Goal: Task Accomplishment & Management: Manage account settings

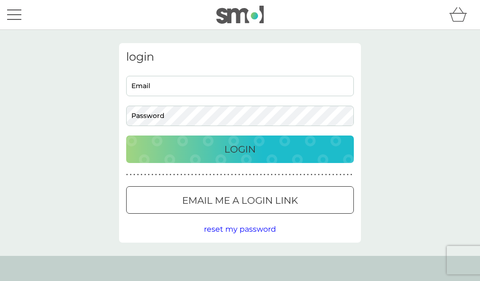
type input "gm573@cam.ac.uk"
click at [231, 148] on p "Login" at bounding box center [239, 149] width 31 height 15
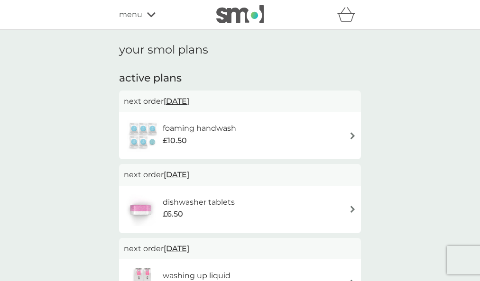
click at [189, 102] on span "[DATE]" at bounding box center [177, 101] width 26 height 19
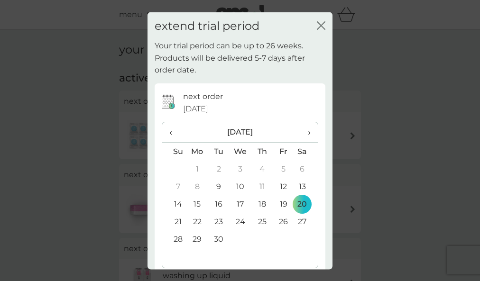
click at [306, 130] on span "›" at bounding box center [305, 132] width 9 height 20
click at [281, 240] on td "31" at bounding box center [283, 240] width 21 height 18
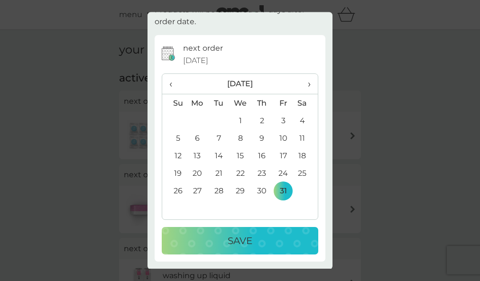
click at [221, 246] on div "Save" at bounding box center [240, 241] width 138 height 15
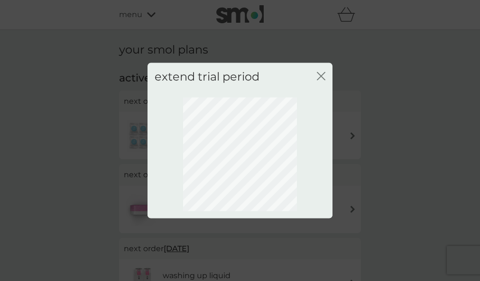
scroll to position [0, 0]
click at [320, 74] on icon "close" at bounding box center [319, 76] width 4 height 8
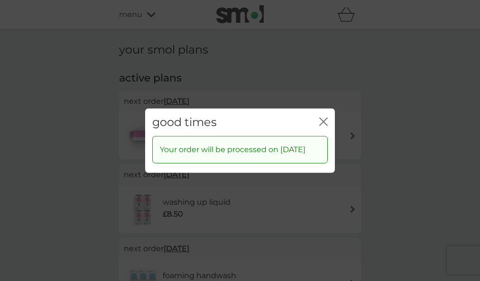
click at [324, 117] on icon "close" at bounding box center [323, 121] width 9 height 9
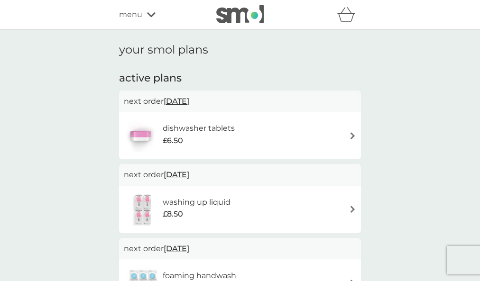
scroll to position [30, 0]
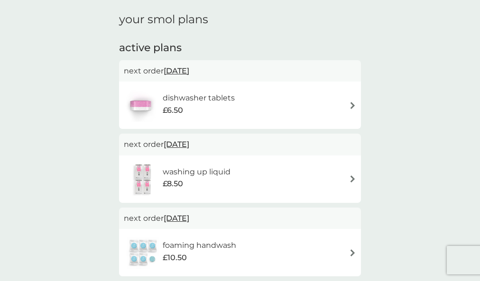
click at [189, 71] on span "[DATE]" at bounding box center [177, 71] width 26 height 19
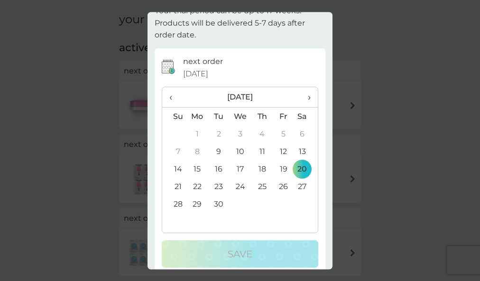
scroll to position [45, 0]
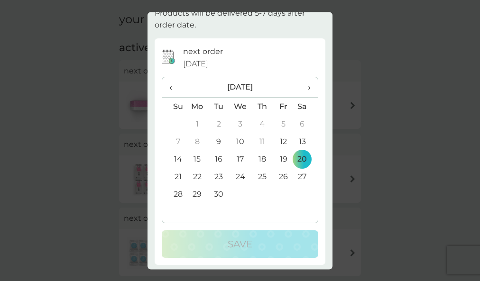
click at [309, 85] on span "›" at bounding box center [305, 88] width 9 height 20
click at [282, 198] on td "31" at bounding box center [283, 195] width 21 height 18
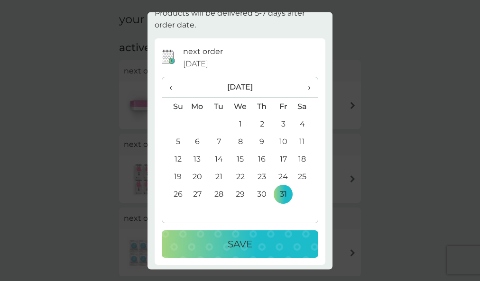
click at [264, 245] on div "Save" at bounding box center [240, 244] width 138 height 15
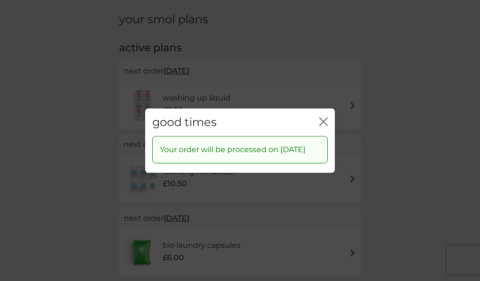
click at [323, 117] on icon "close" at bounding box center [323, 121] width 9 height 9
